Goal: Task Accomplishment & Management: Manage account settings

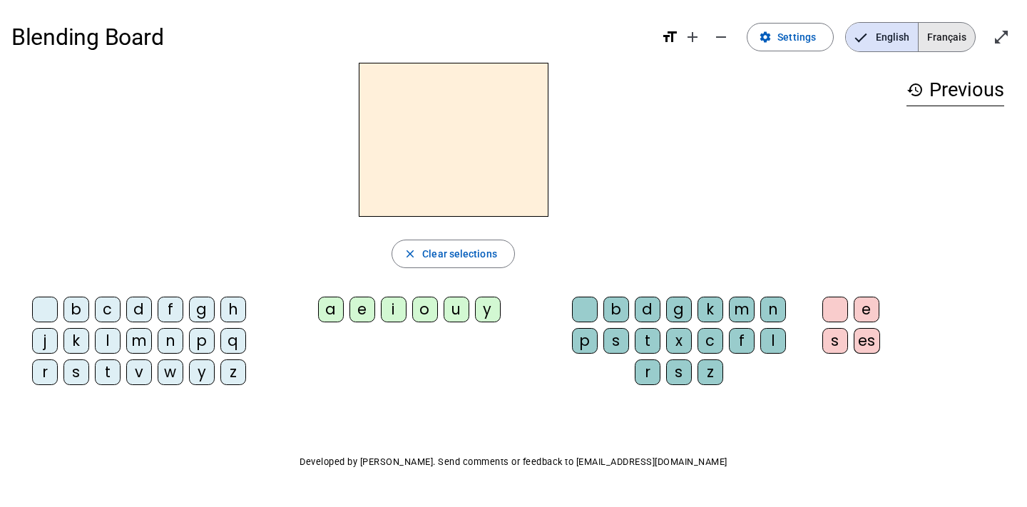
click at [941, 31] on span "Français" at bounding box center [946, 37] width 56 height 29
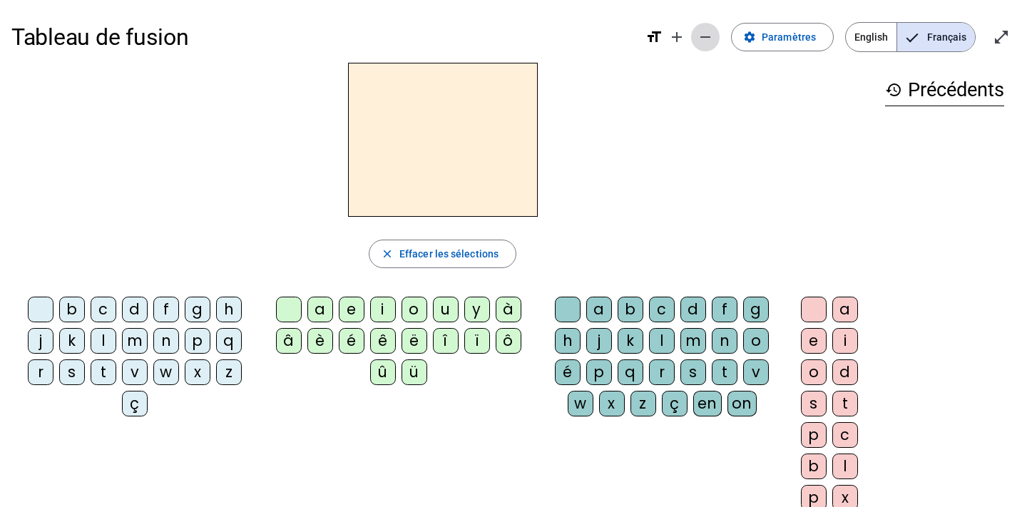
click at [714, 37] on mat-icon "remove" at bounding box center [705, 37] width 17 height 17
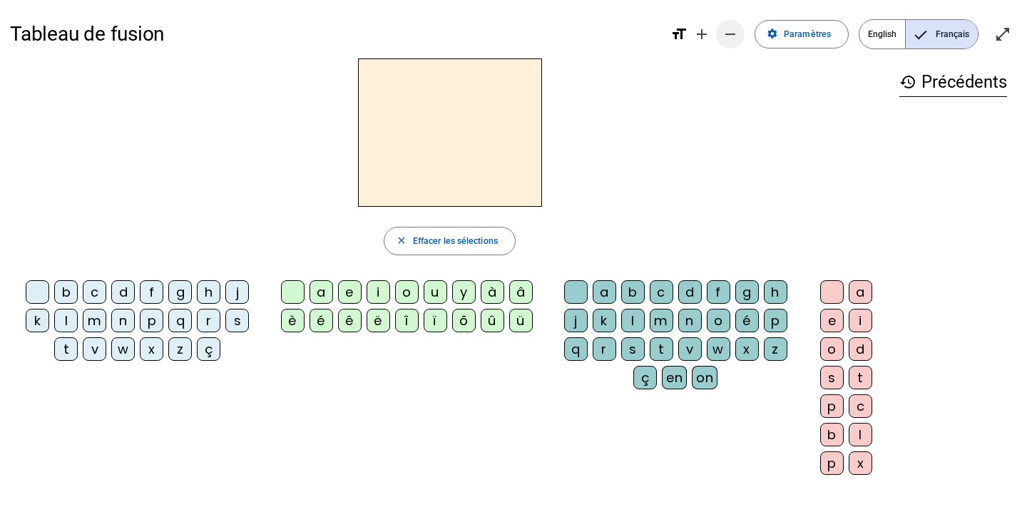
click at [730, 34] on mat-icon "remove" at bounding box center [730, 34] width 17 height 17
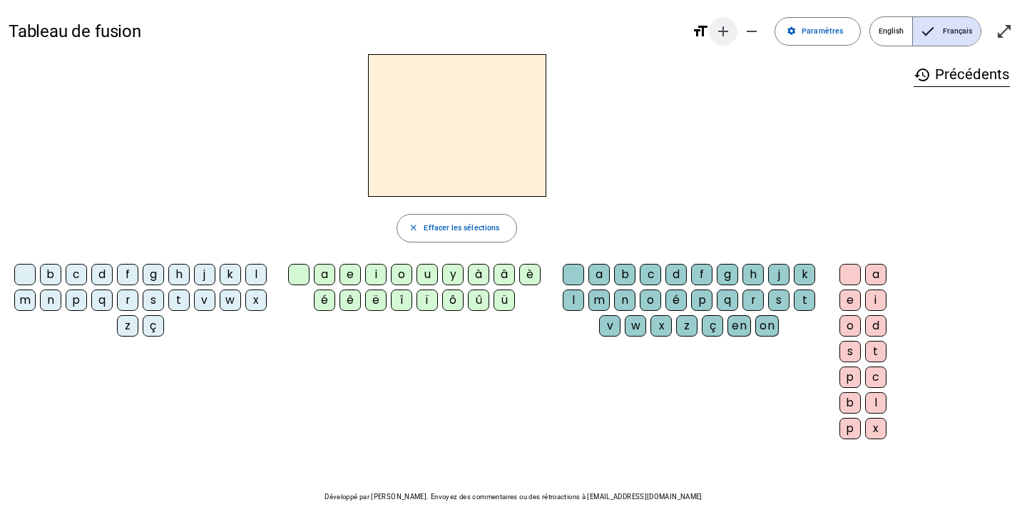
click at [731, 26] on mat-icon "add" at bounding box center [722, 31] width 17 height 17
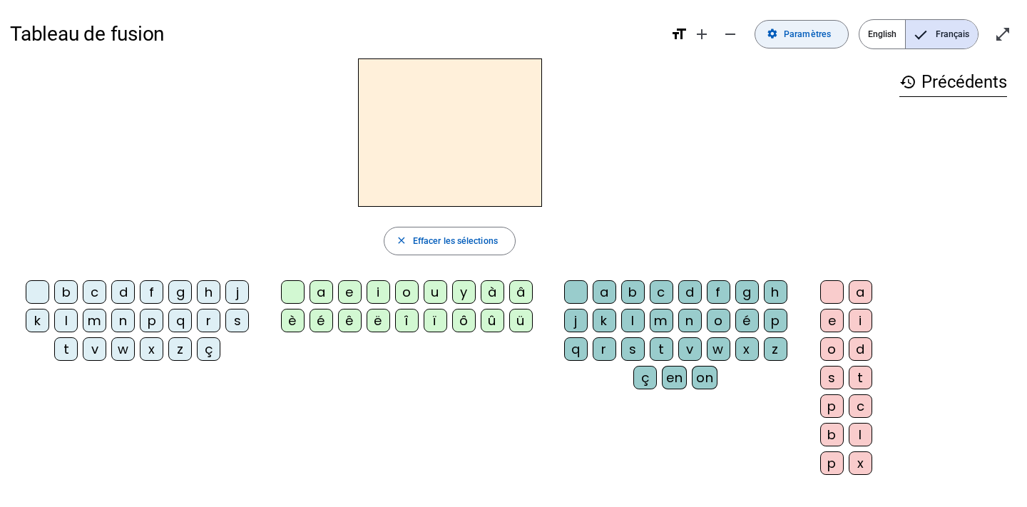
click at [791, 41] on span "Paramètres" at bounding box center [807, 34] width 47 height 15
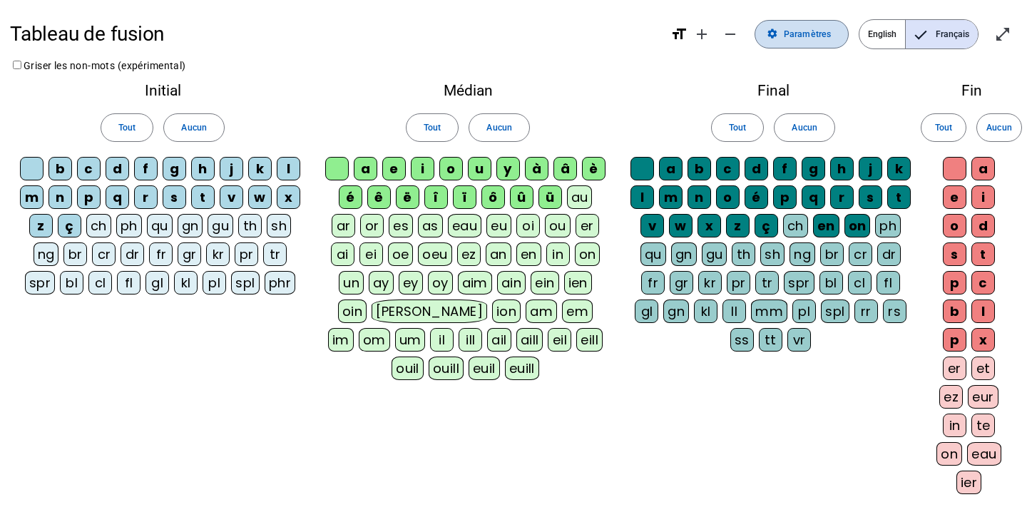
click at [821, 31] on span "Paramètres" at bounding box center [807, 34] width 47 height 15
click at [810, 33] on span "Paramètres" at bounding box center [807, 34] width 47 height 15
click at [1010, 24] on span "Entrer en plein écran" at bounding box center [1002, 34] width 34 height 34
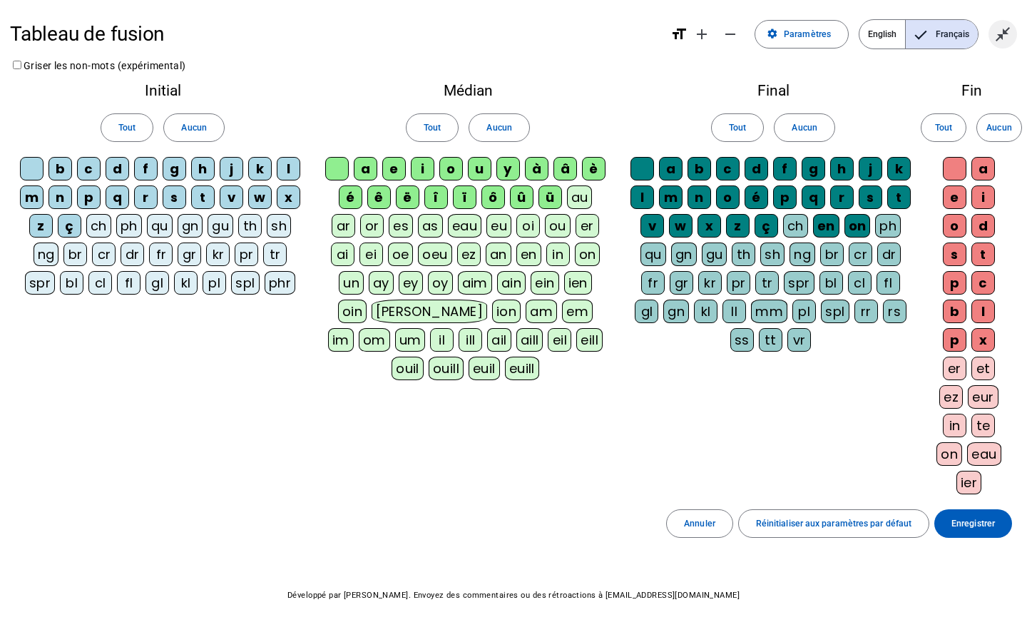
click at [1007, 31] on mat-icon "close_fullscreen" at bounding box center [1002, 34] width 17 height 17
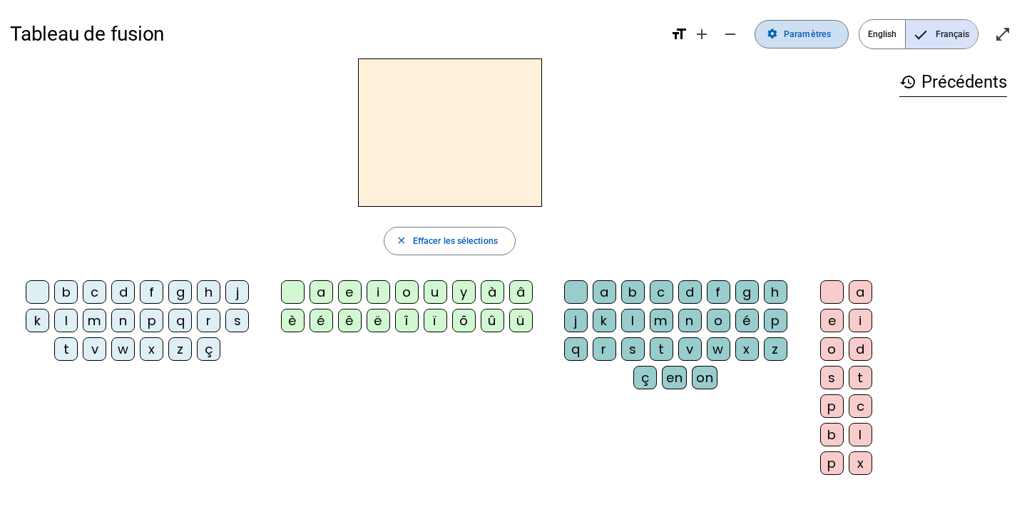
click at [787, 27] on span "Paramètres" at bounding box center [807, 34] width 47 height 15
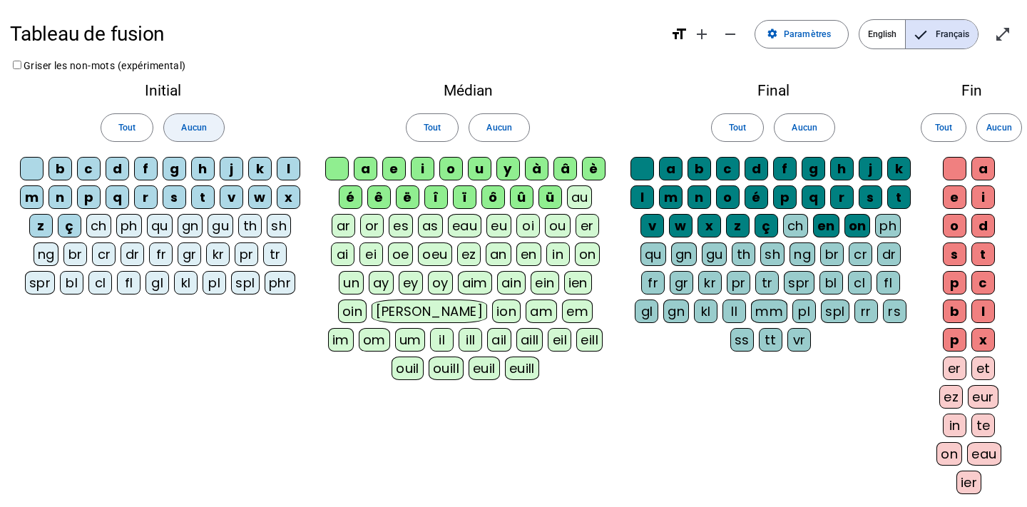
click at [201, 119] on span at bounding box center [193, 128] width 59 height 34
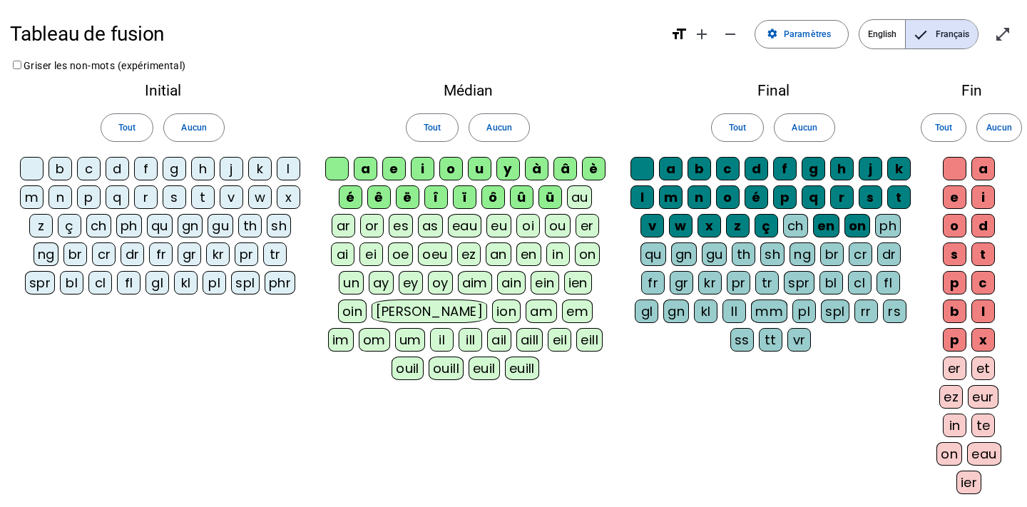
click at [29, 161] on div at bounding box center [32, 169] width 24 height 24
click at [24, 171] on div at bounding box center [32, 169] width 24 height 24
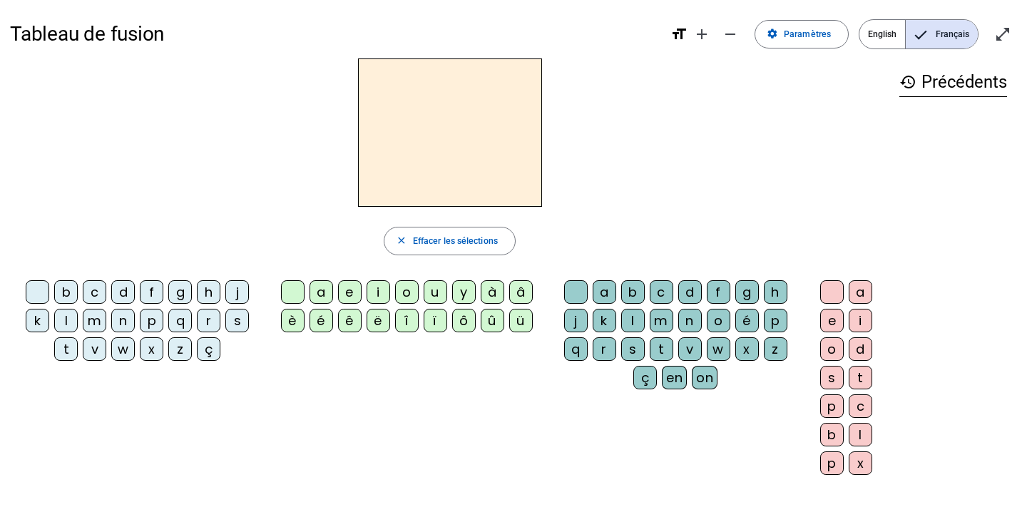
click at [237, 315] on div "s" at bounding box center [237, 321] width 24 height 24
click at [88, 318] on div "m" at bounding box center [95, 321] width 24 height 24
click at [67, 317] on div "l" at bounding box center [66, 321] width 24 height 24
click at [415, 242] on span "Effacer les sélections" at bounding box center [455, 241] width 85 height 15
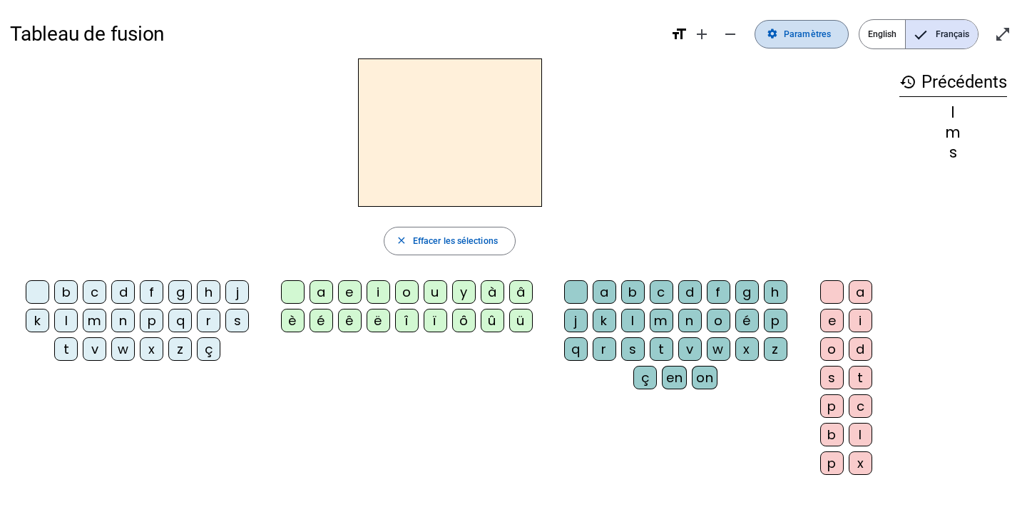
click at [813, 40] on span "Paramètres" at bounding box center [807, 34] width 47 height 15
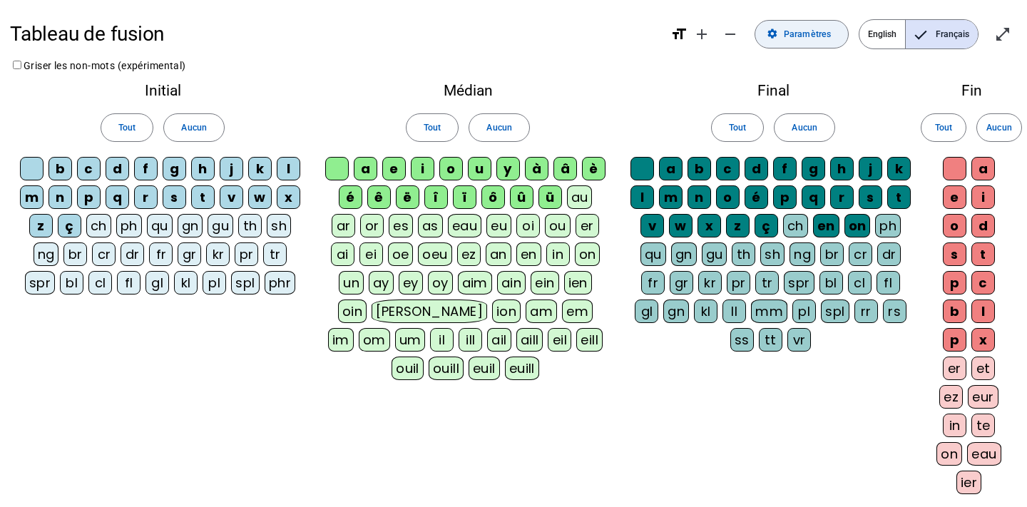
click at [809, 38] on span "Paramètres" at bounding box center [807, 34] width 47 height 15
click at [188, 127] on span "Aucun" at bounding box center [193, 127] width 25 height 15
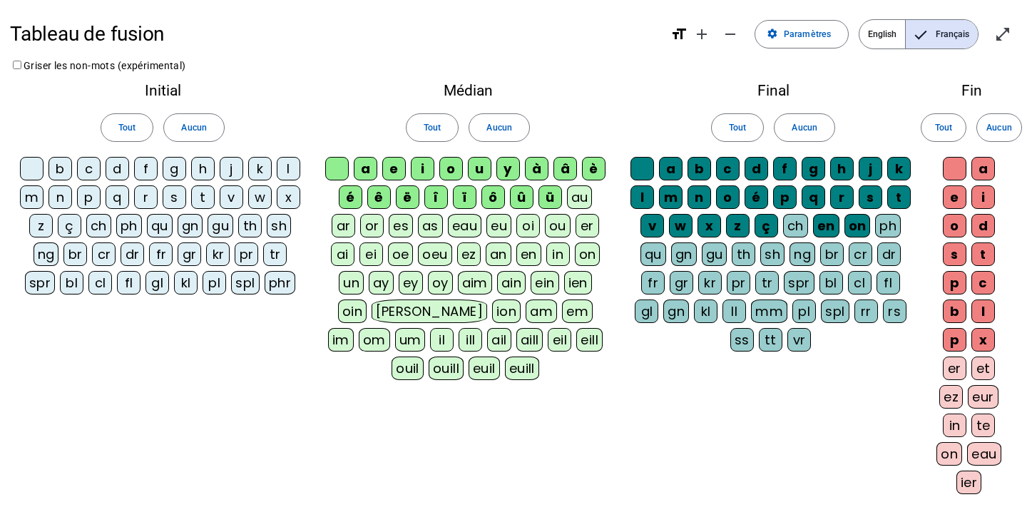
click at [147, 165] on div "f" at bounding box center [146, 169] width 24 height 24
click at [286, 168] on div "l" at bounding box center [289, 169] width 24 height 24
click at [34, 197] on div "m" at bounding box center [32, 197] width 24 height 24
click at [177, 197] on div "s" at bounding box center [175, 197] width 24 height 24
click at [234, 196] on div "v" at bounding box center [232, 197] width 24 height 24
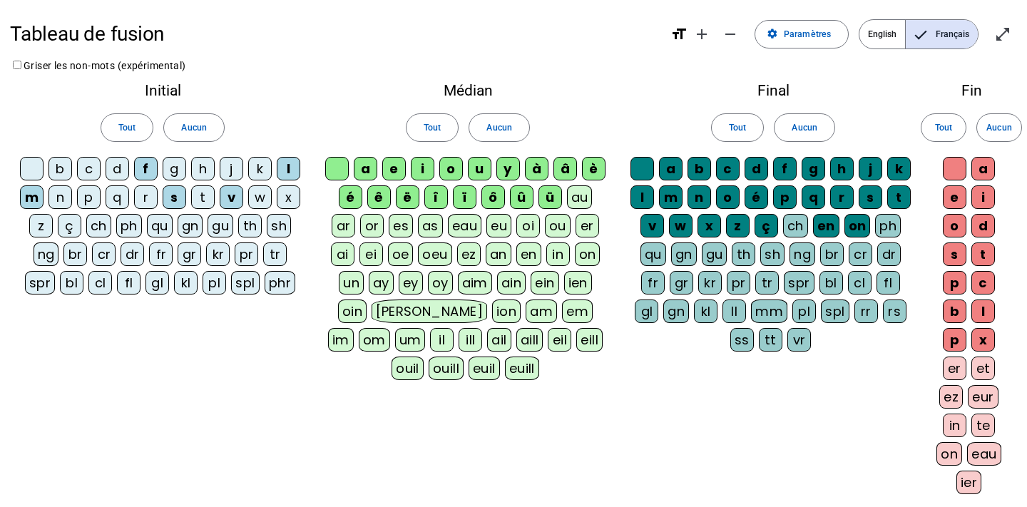
click at [210, 196] on div "t" at bounding box center [203, 197] width 24 height 24
click at [500, 121] on span "Aucun" at bounding box center [498, 127] width 25 height 15
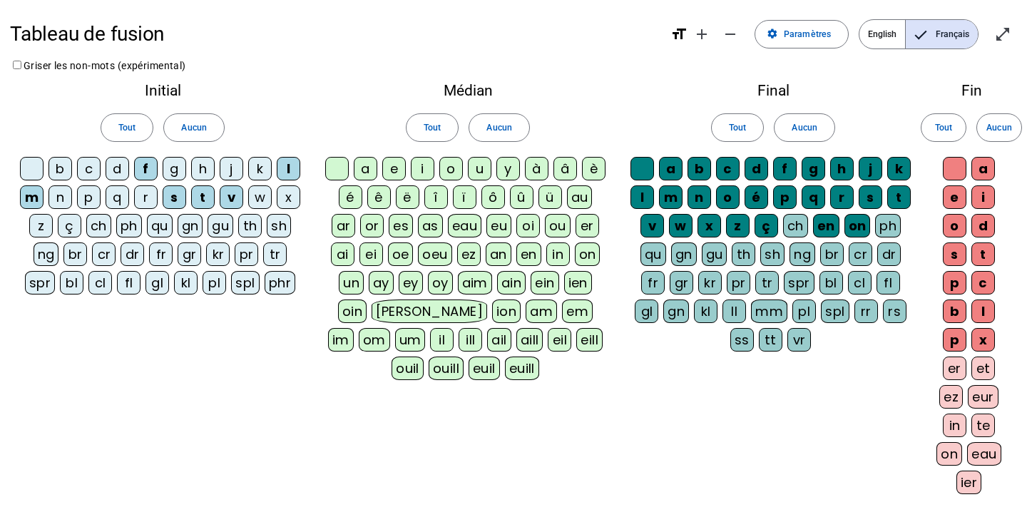
click at [366, 162] on div "a" at bounding box center [366, 169] width 24 height 24
click at [423, 165] on div "i" at bounding box center [423, 169] width 24 height 24
click at [811, 120] on span "Aucun" at bounding box center [803, 127] width 25 height 15
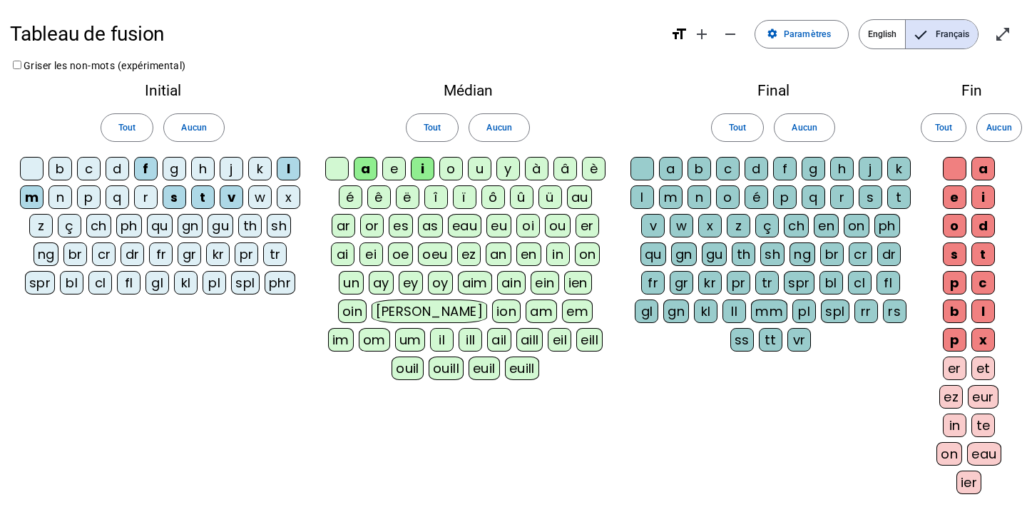
click at [738, 168] on div "c" at bounding box center [728, 169] width 24 height 24
click at [635, 200] on div "l" at bounding box center [642, 197] width 24 height 24
click at [1003, 125] on span "Aucun" at bounding box center [998, 127] width 25 height 15
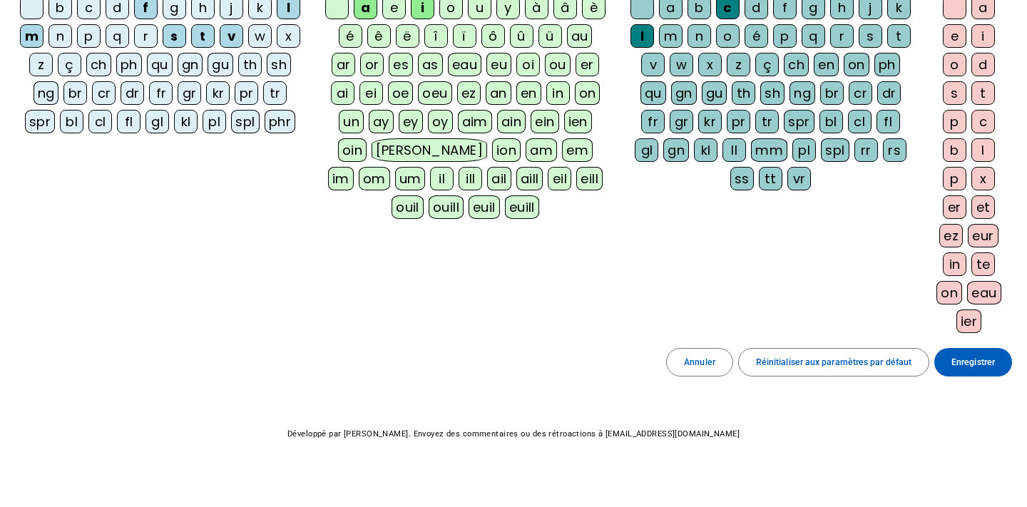
scroll to position [161, 0]
click at [987, 371] on span at bounding box center [973, 362] width 78 height 34
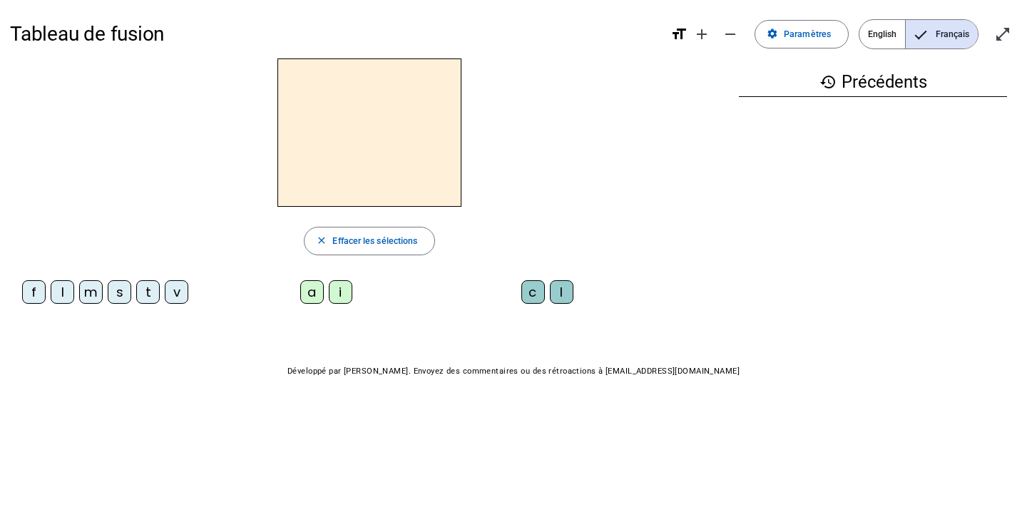
click at [65, 295] on div "l" at bounding box center [63, 292] width 24 height 24
click at [314, 293] on div "a" at bounding box center [312, 292] width 24 height 24
click at [91, 297] on div "m" at bounding box center [91, 292] width 24 height 24
click at [117, 289] on div "s" at bounding box center [120, 292] width 24 height 24
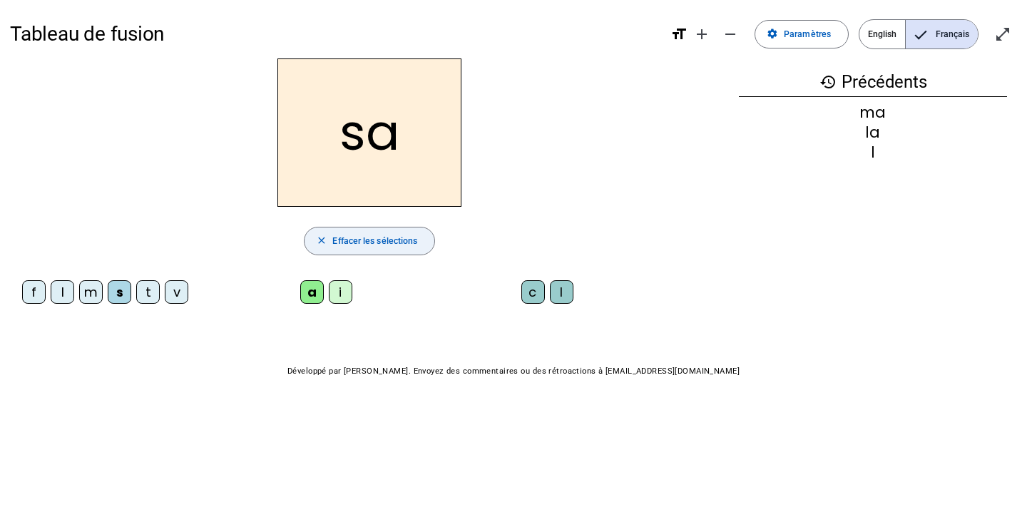
click at [373, 239] on span "Effacer les sélections" at bounding box center [374, 241] width 85 height 15
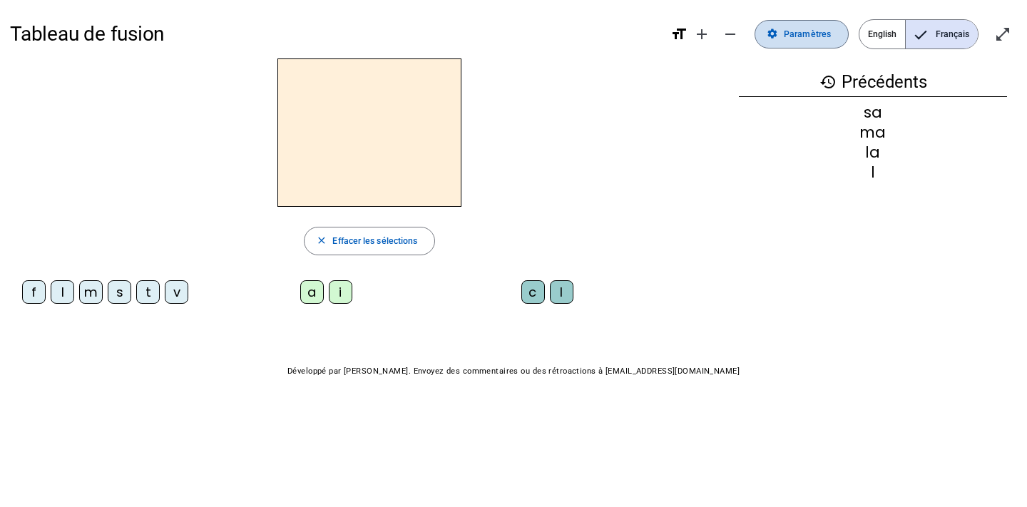
click at [778, 38] on mat-icon "settings" at bounding box center [771, 34] width 11 height 11
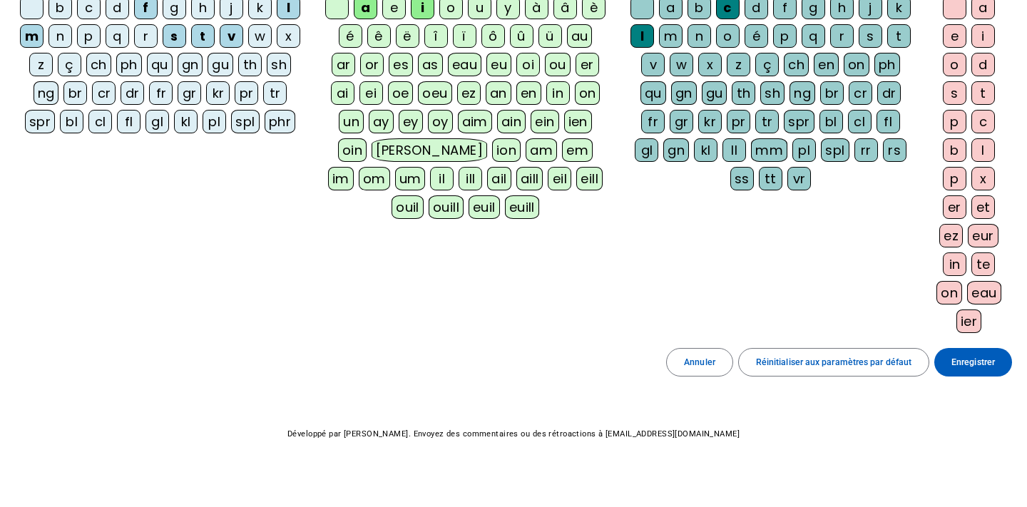
scroll to position [161, 0]
click at [972, 358] on span "Enregistrer" at bounding box center [972, 362] width 43 height 15
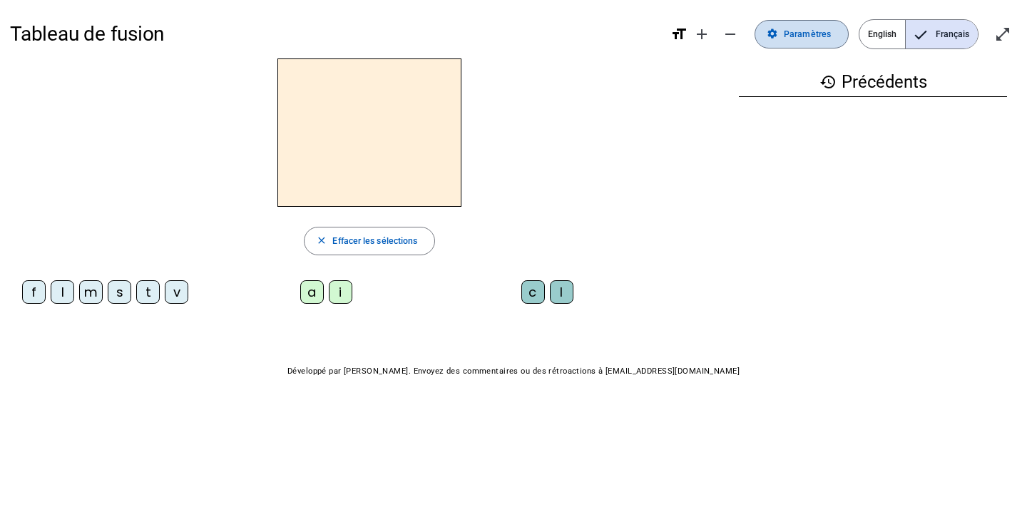
click at [801, 40] on span "Paramètres" at bounding box center [807, 34] width 47 height 15
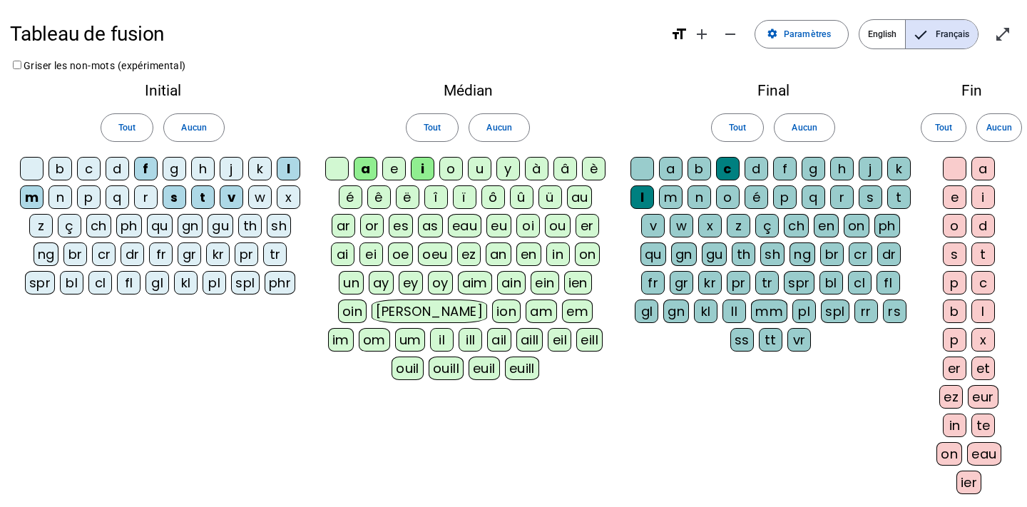
click at [61, 165] on div "b" at bounding box center [60, 169] width 24 height 24
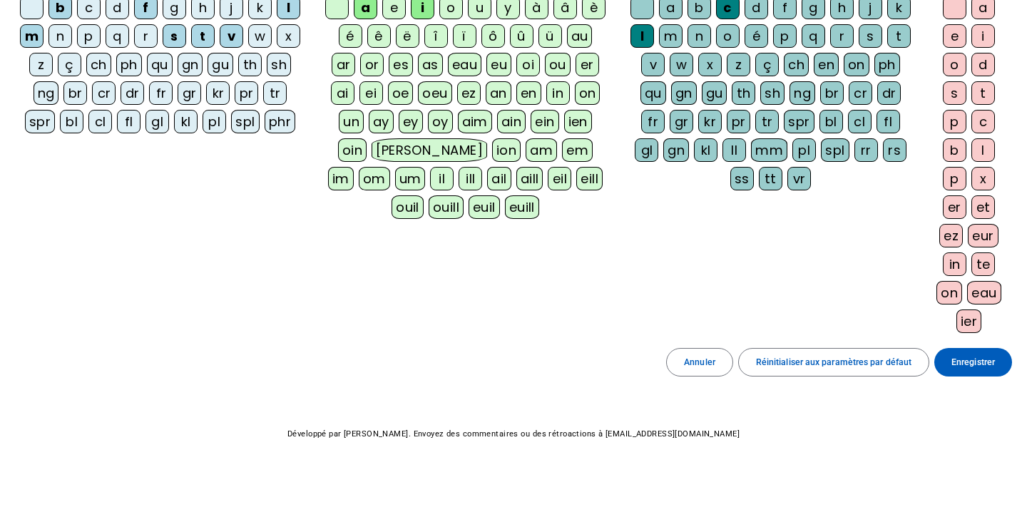
scroll to position [161, 0]
click at [974, 366] on span "Enregistrer" at bounding box center [972, 362] width 43 height 15
